Goal: Information Seeking & Learning: Check status

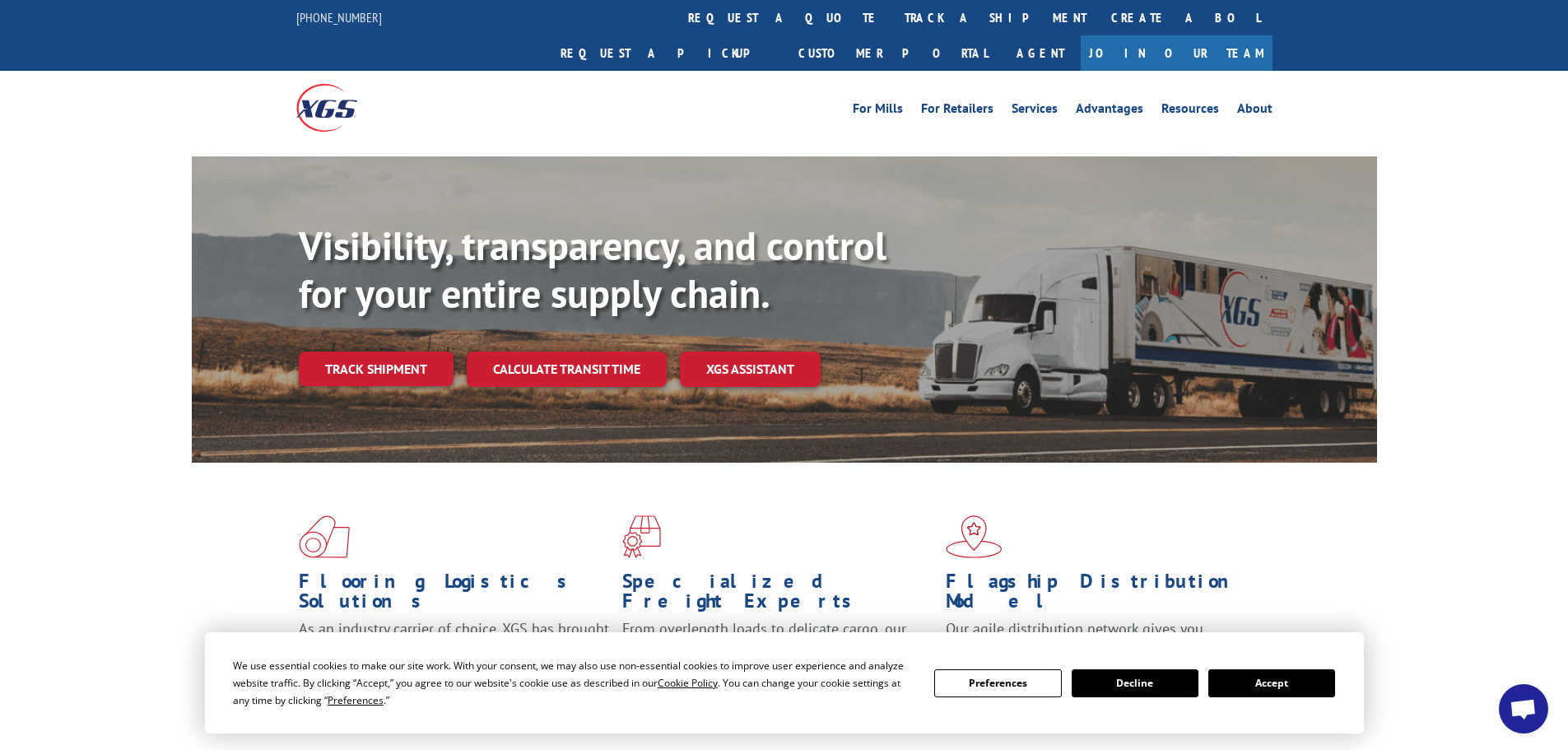
click at [1272, 674] on button "Accept" at bounding box center [1271, 682] width 127 height 28
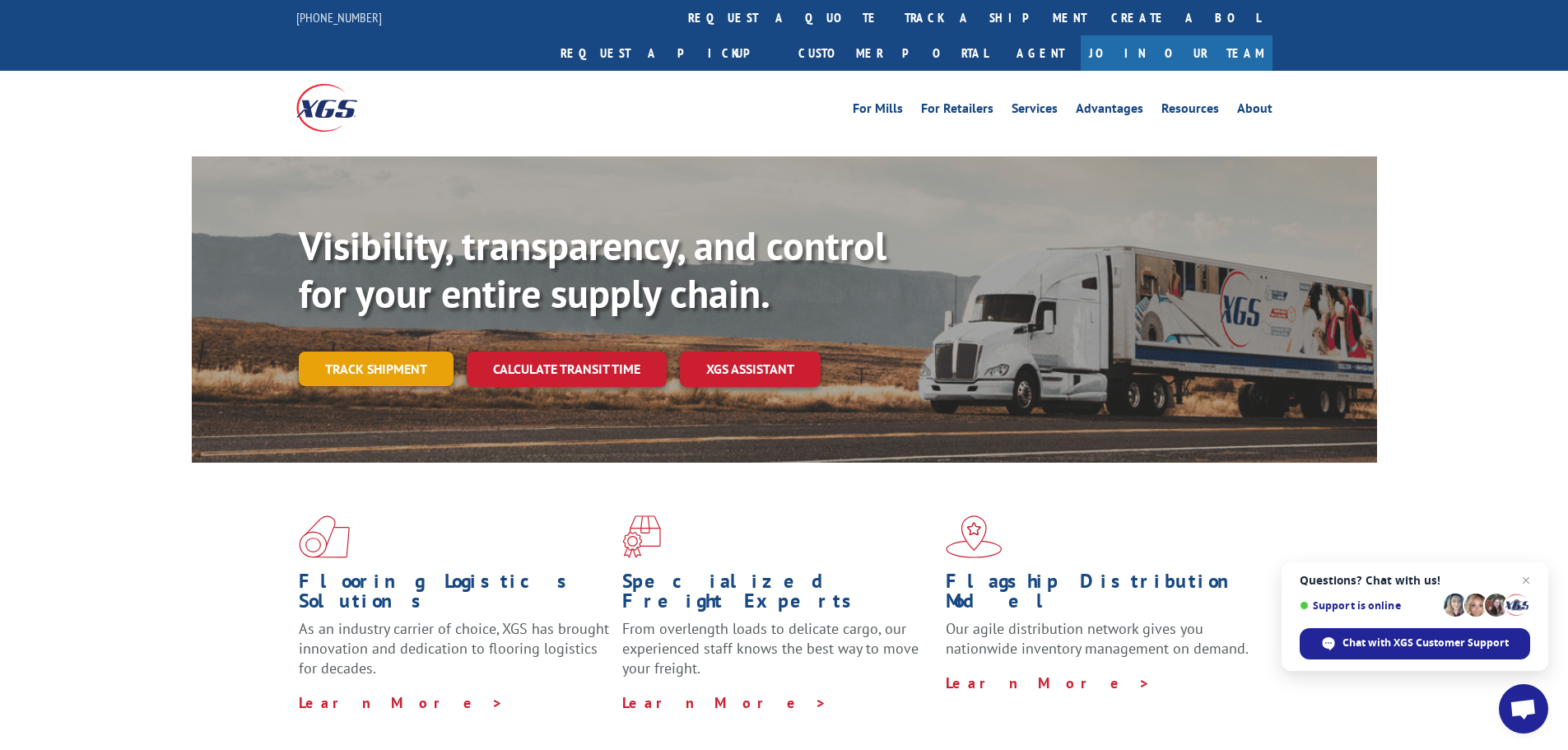
click at [396, 352] on link "Track shipment" at bounding box center [376, 369] width 155 height 34
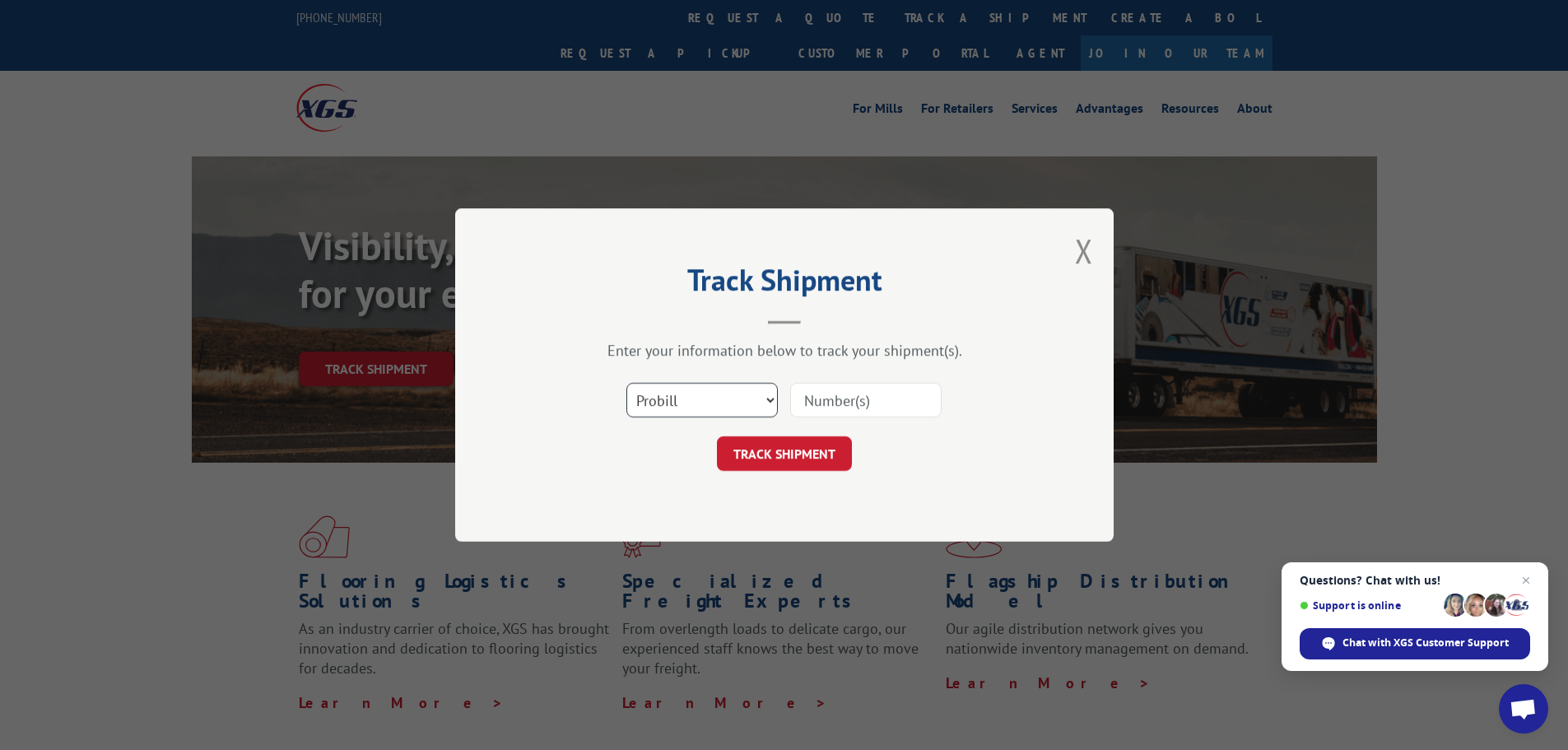
click at [728, 400] on select "Select category... Probill BOL PO" at bounding box center [701, 399] width 151 height 34
select select "po"
click at [626, 382] on select "Select category... Probill BOL PO" at bounding box center [701, 399] width 151 height 34
click at [859, 396] on input at bounding box center [866, 399] width 151 height 34
paste input "46510374"
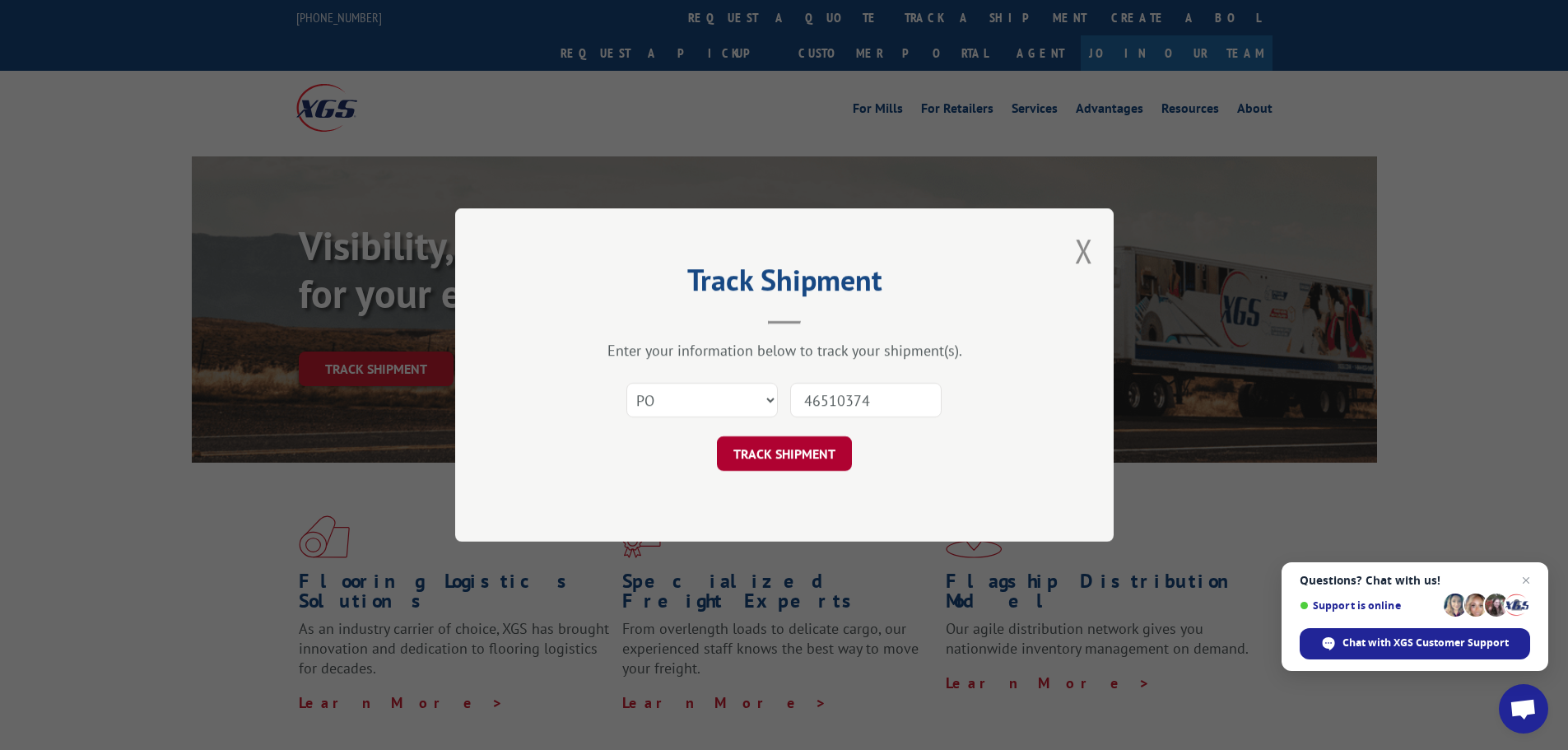
type input "46510374"
click at [772, 463] on button "TRACK SHIPMENT" at bounding box center [784, 453] width 135 height 34
